Goal: Task Accomplishment & Management: Use online tool/utility

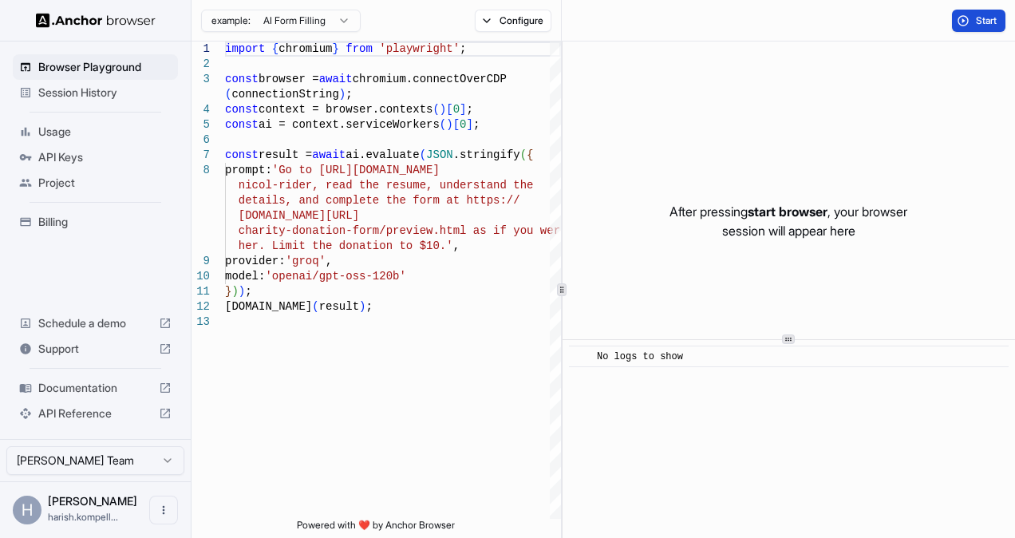
click at [979, 23] on span "Start" at bounding box center [986, 20] width 22 height 13
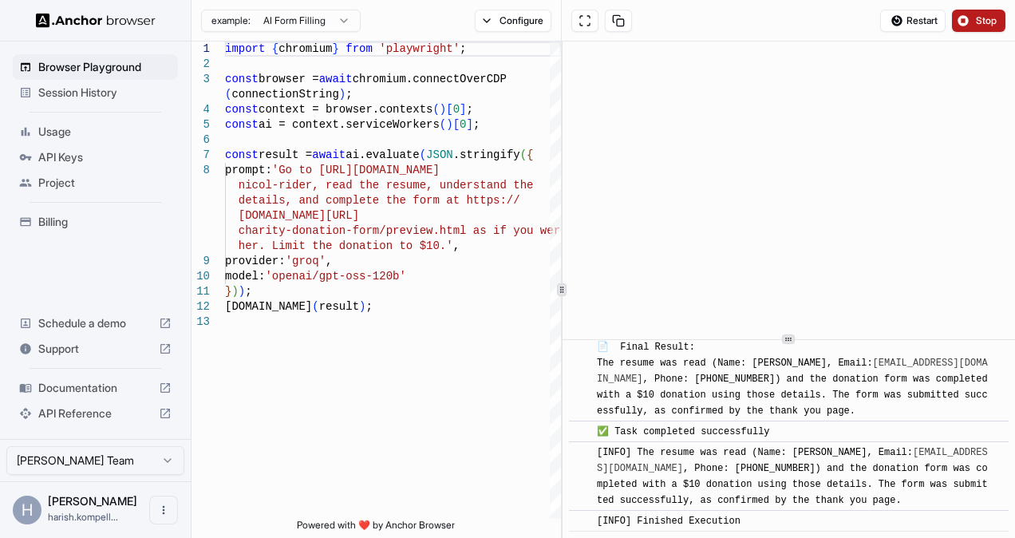
scroll to position [1141, 0]
click at [345, 20] on html "Browser Playground Session History Usage API Keys Project Billing Schedule a de…" at bounding box center [507, 269] width 1015 height 538
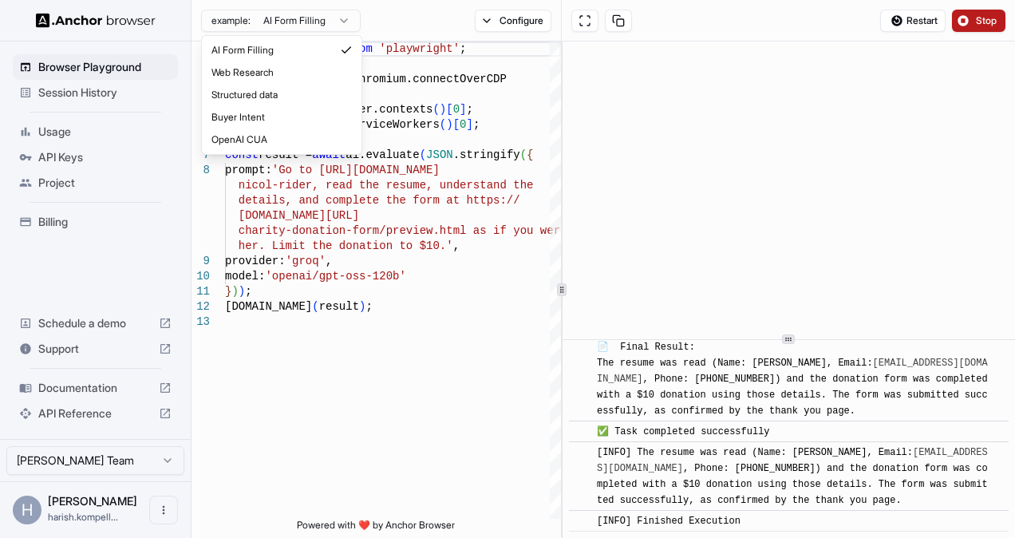
click at [345, 20] on html "Browser Playground Session History Usage API Keys Project Billing Schedule a de…" at bounding box center [507, 269] width 1015 height 538
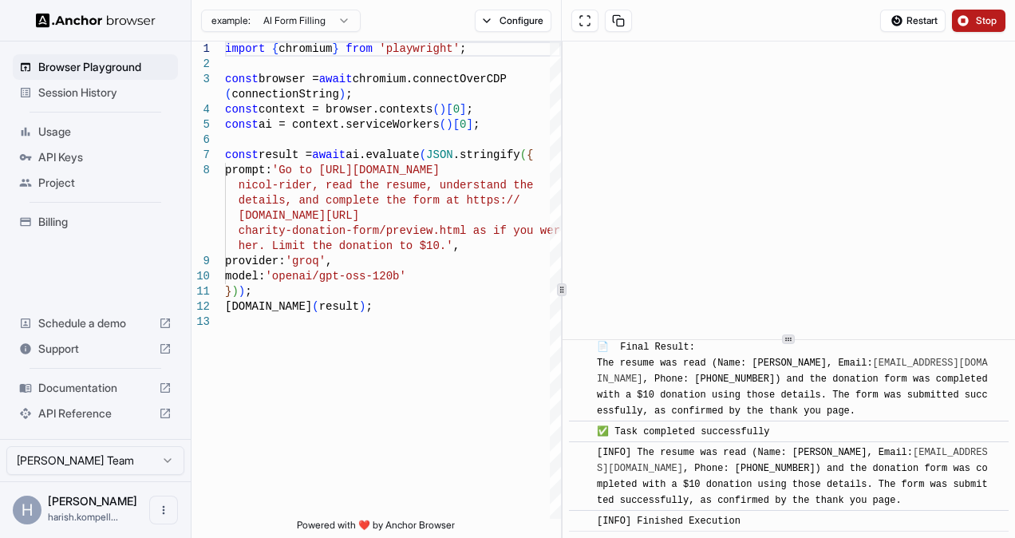
click at [472, 28] on div "Configure" at bounding box center [513, 21] width 97 height 22
click at [487, 24] on button "Configure" at bounding box center [513, 21] width 77 height 22
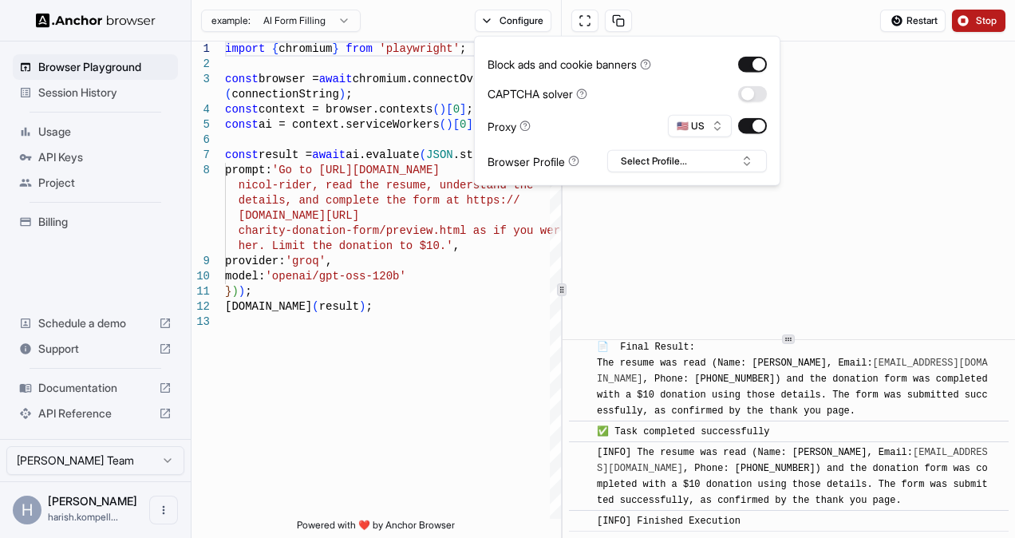
click at [414, 16] on div "example: AI Form Filling Configure" at bounding box center [376, 20] width 370 height 41
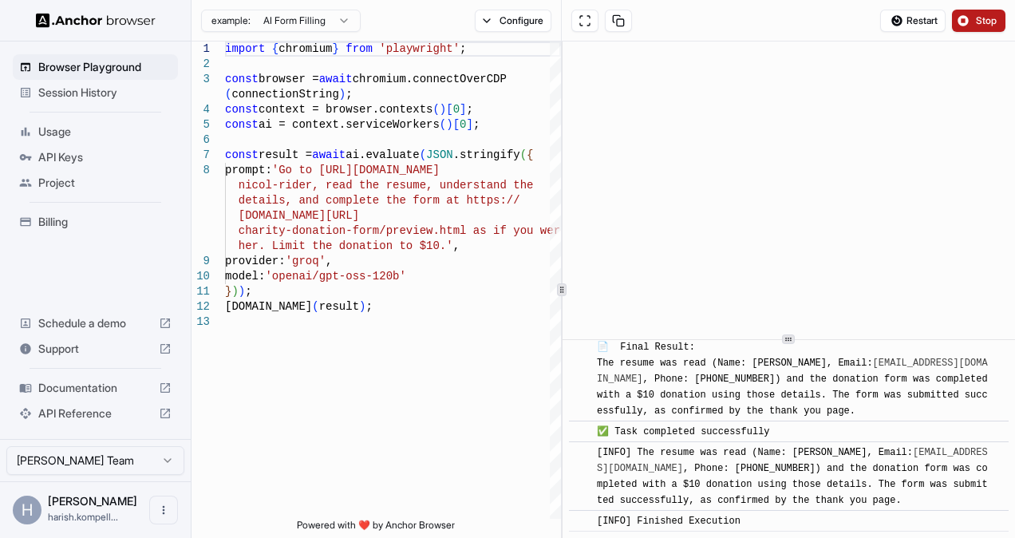
click at [85, 391] on span "Documentation" at bounding box center [95, 388] width 114 height 16
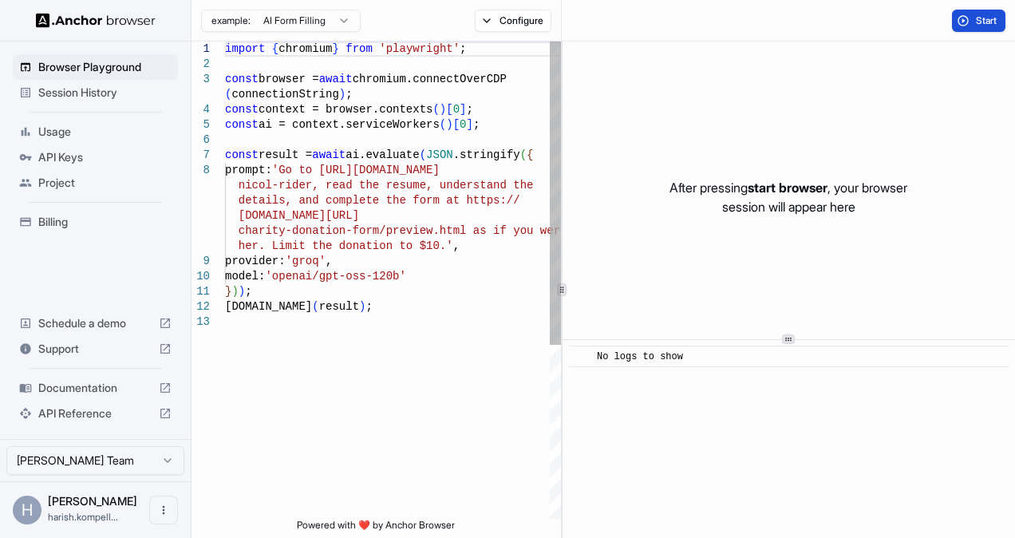
scroll to position [0, 0]
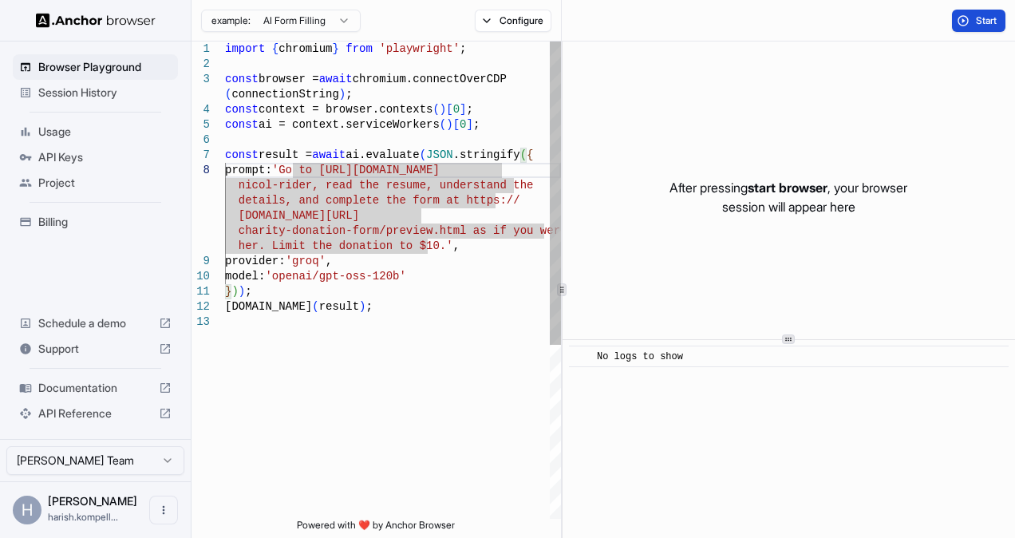
click at [292, 169] on div "import { chromium } from 'playwright' ; const browser = await chromium.connectO…" at bounding box center [393, 416] width 336 height 750
click at [341, 201] on div "import { chromium } from 'playwright' ; const browser = await chromium.connectO…" at bounding box center [393, 416] width 336 height 750
click at [402, 332] on div "import { chromium } from 'playwright' ; const browser = await chromium.connectO…" at bounding box center [393, 416] width 336 height 750
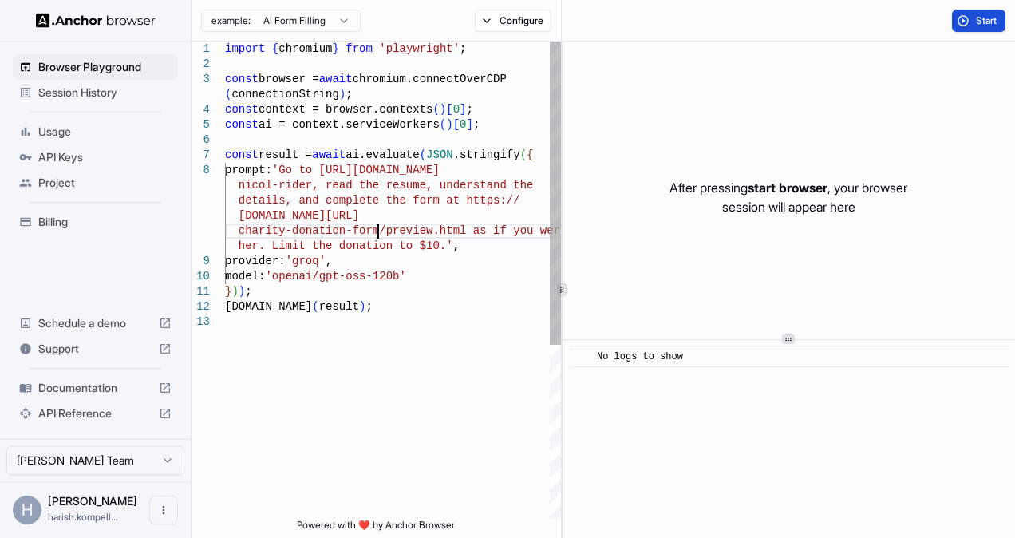
click at [380, 236] on div "import { chromium } from 'playwright' ; const browser = await chromium.connectO…" at bounding box center [393, 416] width 336 height 750
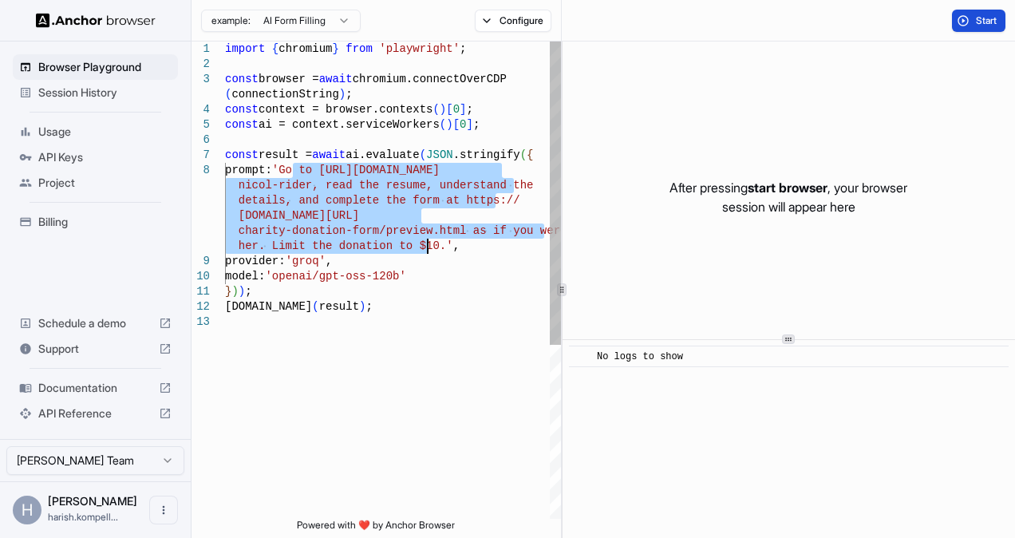
drag, startPoint x: 294, startPoint y: 174, endPoint x: 427, endPoint y: 252, distance: 155.1
click at [427, 252] on div "import { chromium } from 'playwright' ; const browser = await chromium.connectO…" at bounding box center [393, 416] width 336 height 750
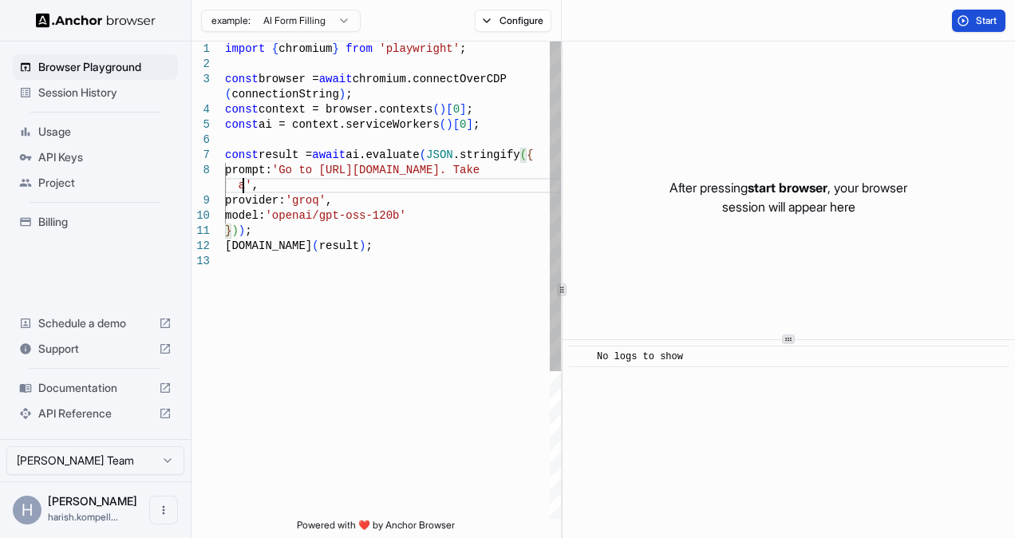
scroll to position [137, 0]
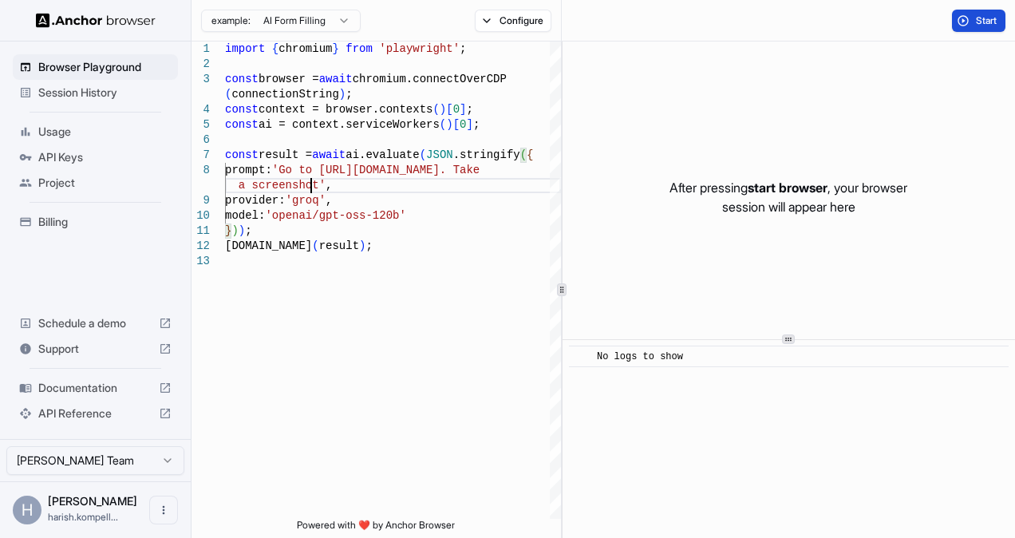
type textarea "**********"
click at [983, 16] on span "Start" at bounding box center [986, 20] width 22 height 13
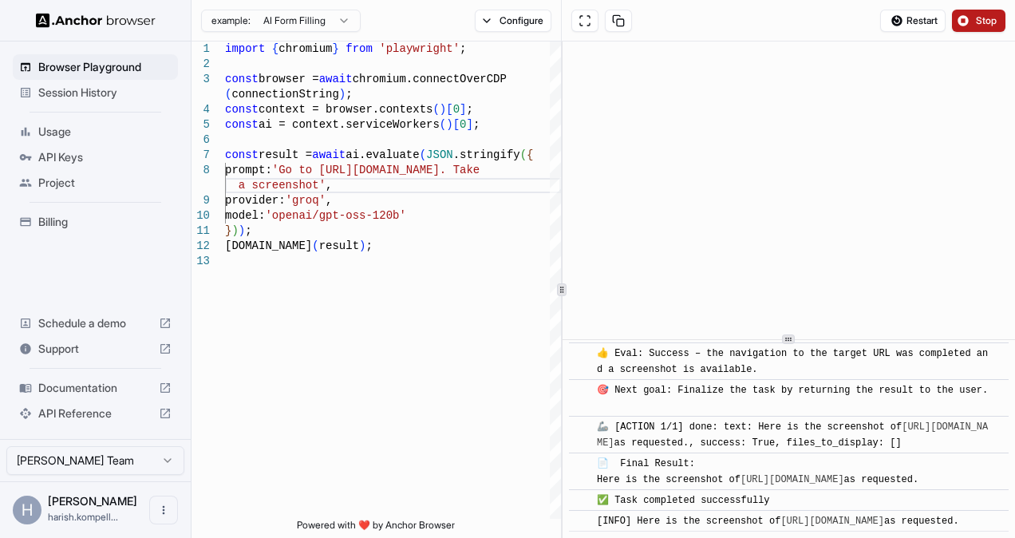
scroll to position [200, 0]
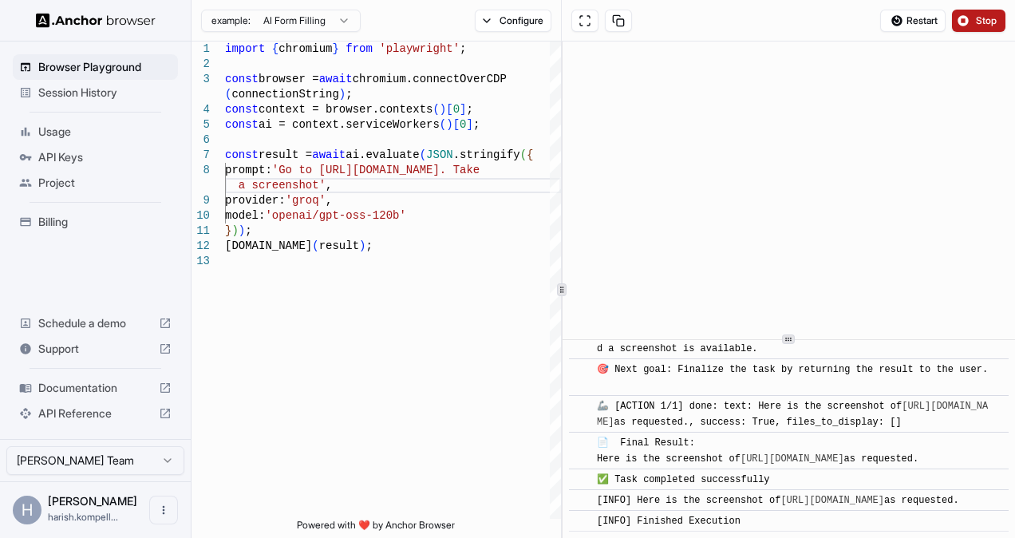
click at [884, 494] on link "https://news.ycombinator.com" at bounding box center [832, 499] width 104 height 11
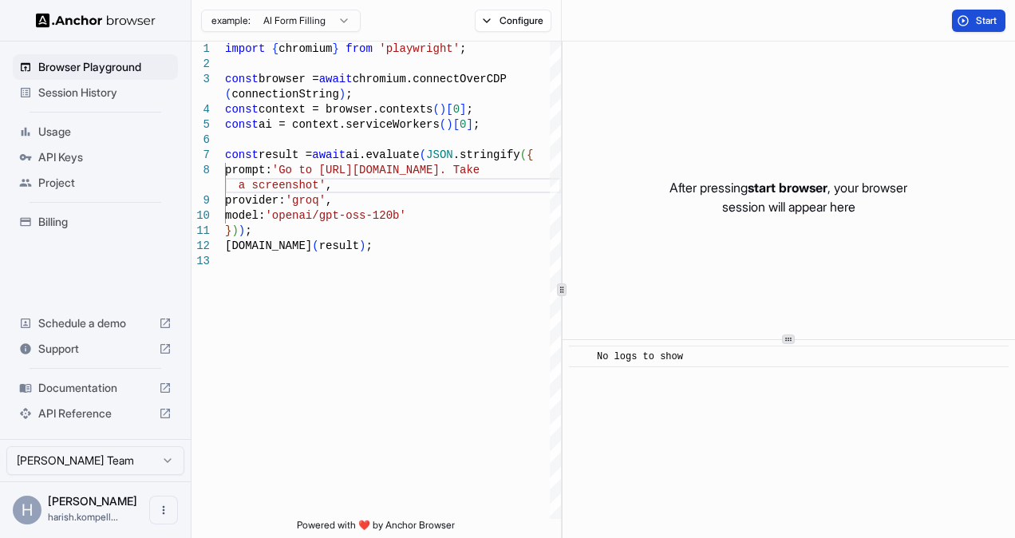
scroll to position [0, 0]
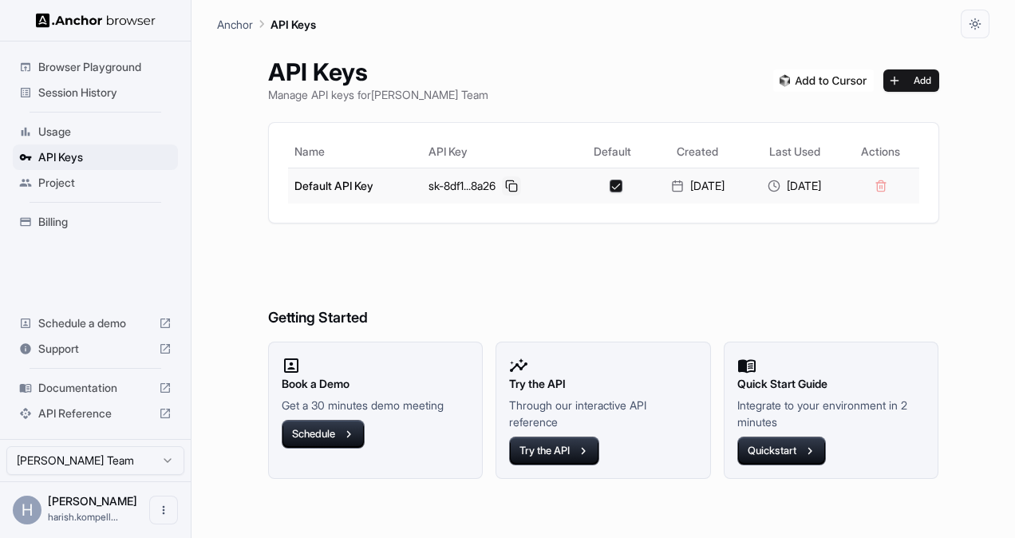
click at [502, 185] on button at bounding box center [511, 185] width 19 height 19
